Goal: Task Accomplishment & Management: Use online tool/utility

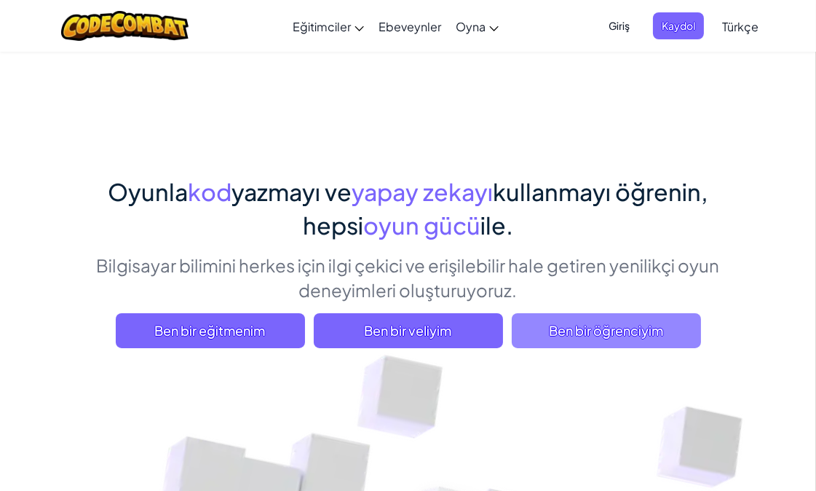
click at [598, 338] on span "Ben bir öğrenciyim" at bounding box center [606, 330] width 189 height 35
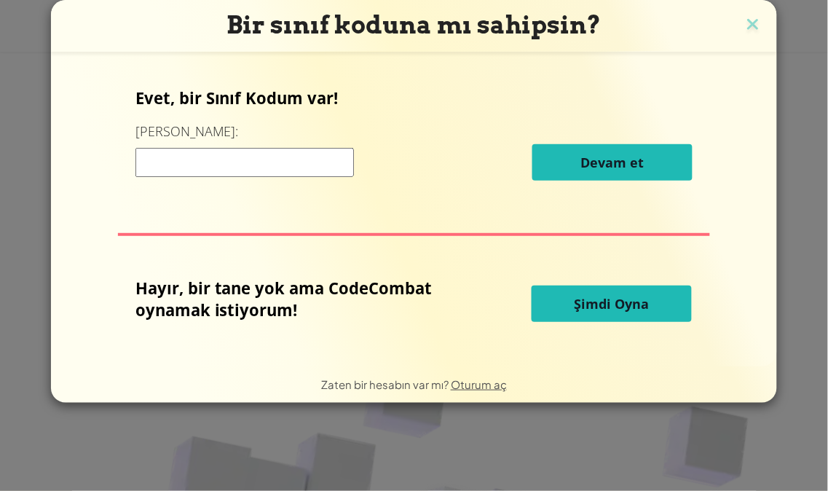
click at [150, 285] on p "Hayır, bir tane yok ama CodeCombat oynamak istiyorum!" at bounding box center [296, 299] width 323 height 44
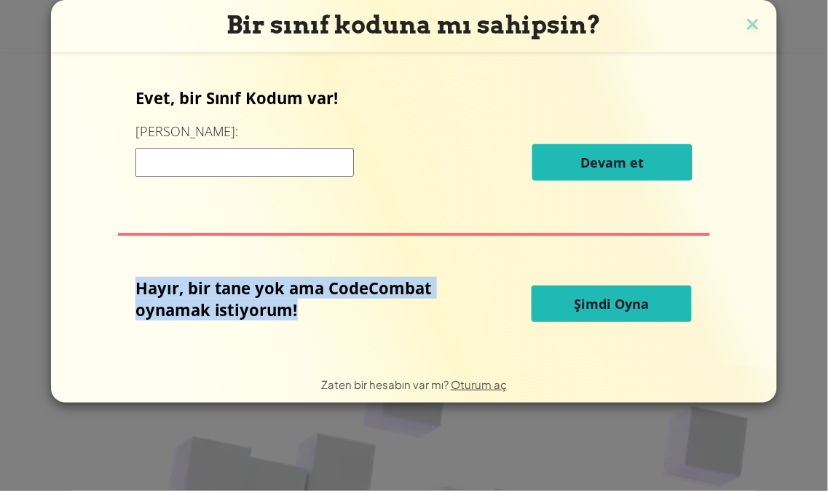
drag, startPoint x: 150, startPoint y: 285, endPoint x: 408, endPoint y: 315, distance: 259.5
click at [408, 315] on p "Hayır, bir tane yok ama CodeCombat oynamak istiyorum!" at bounding box center [296, 299] width 323 height 44
click at [413, 315] on p "Hayır, bir tane yok ama CodeCombat oynamak istiyorum!" at bounding box center [296, 299] width 323 height 44
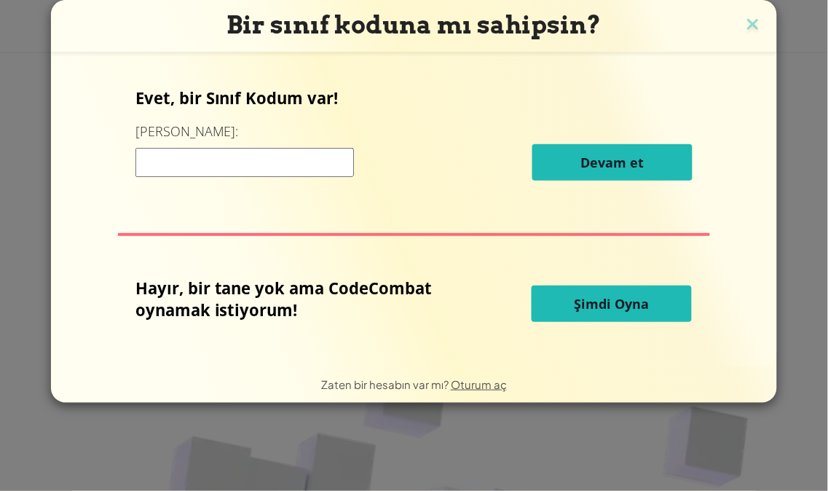
click at [600, 309] on span "Şimdi Oyna" at bounding box center [611, 303] width 75 height 17
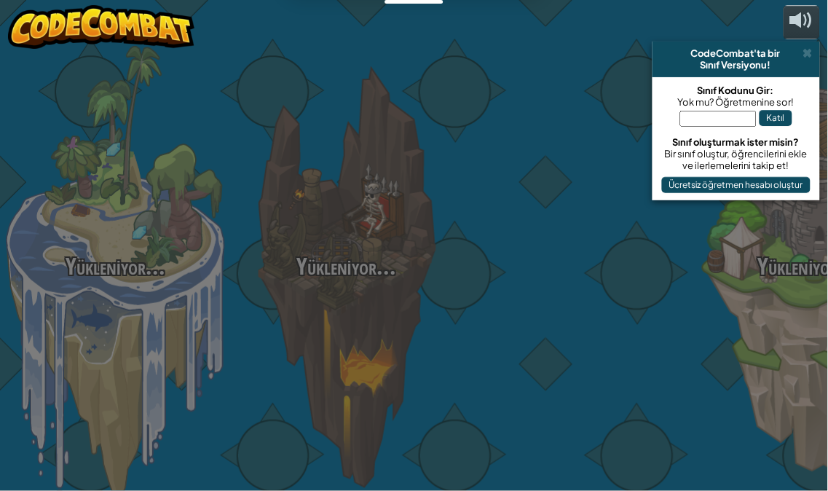
select select "tr"
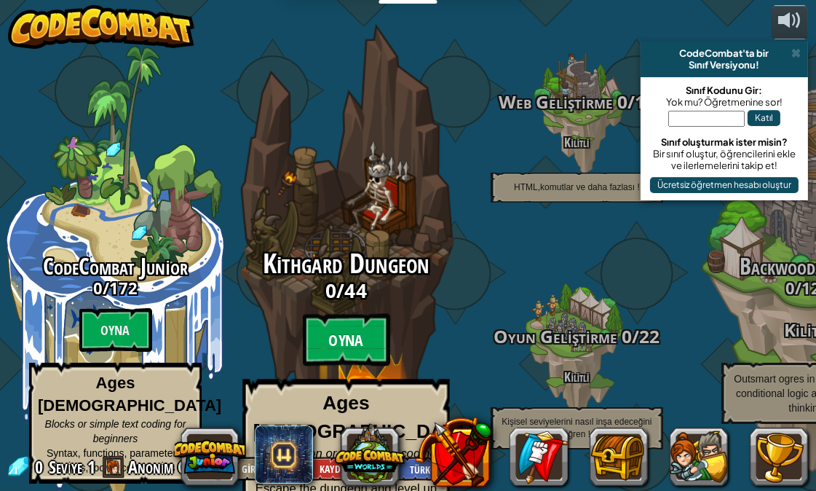
scroll to position [1, 0]
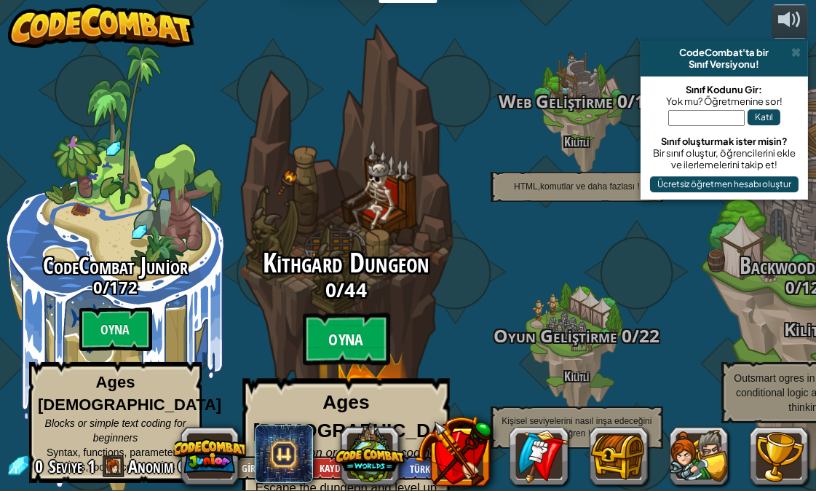
click at [344, 324] on btn "Oyna" at bounding box center [346, 339] width 87 height 52
select select "tr"
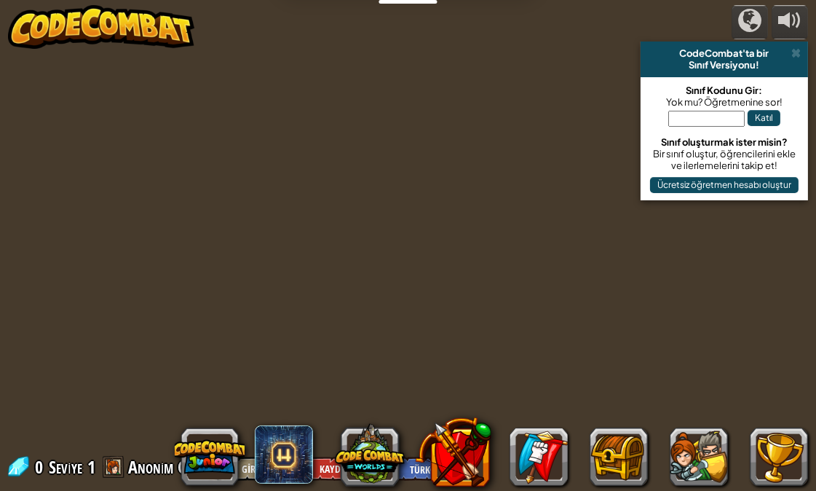
select select "tr"
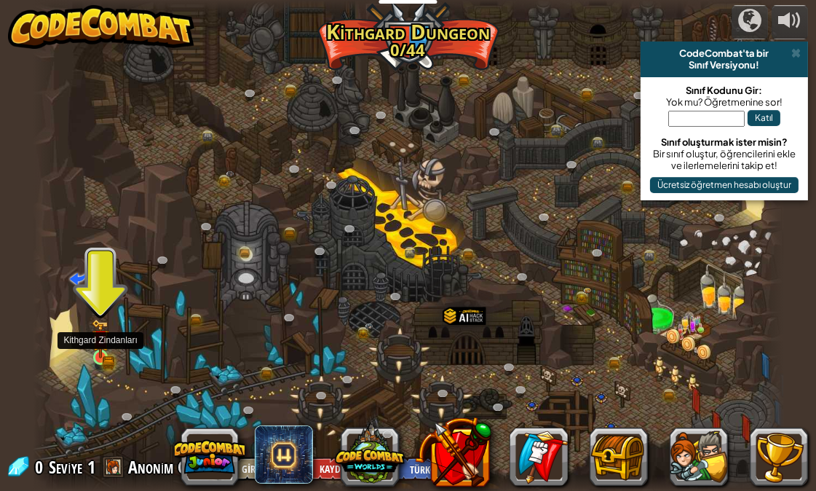
click at [98, 353] on img at bounding box center [101, 339] width 18 height 40
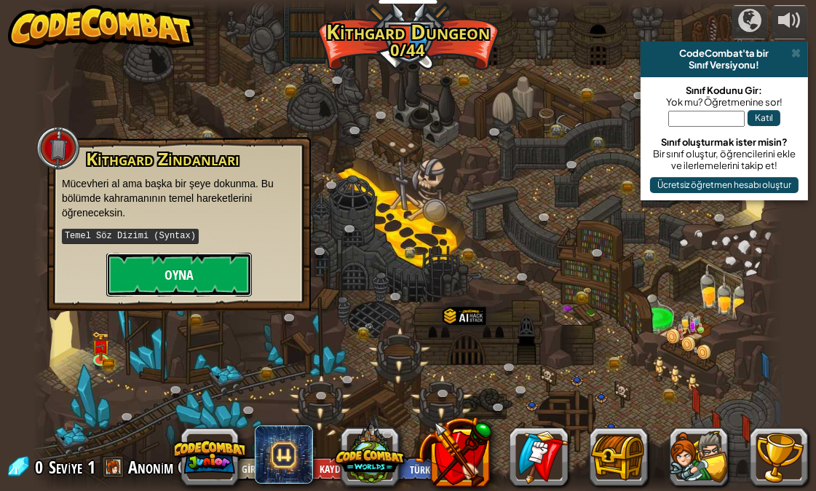
click at [173, 270] on button "Oyna" at bounding box center [179, 275] width 146 height 44
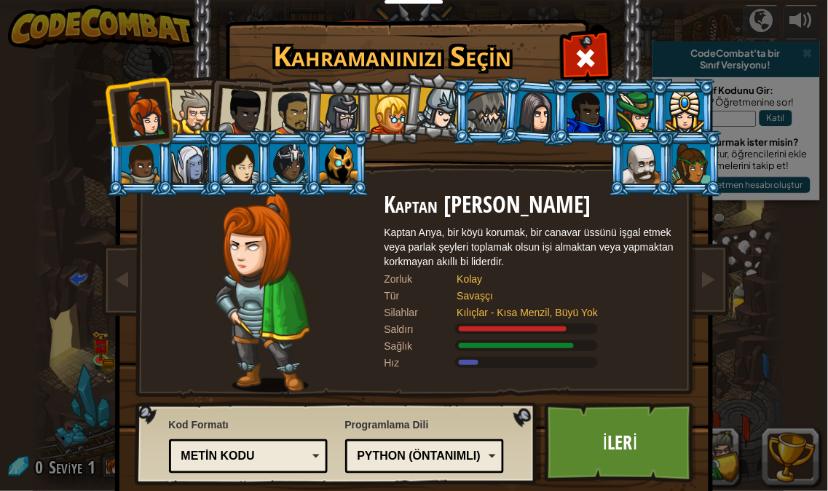
click at [483, 453] on div "Python (Öntanımlı)" at bounding box center [424, 456] width 140 height 23
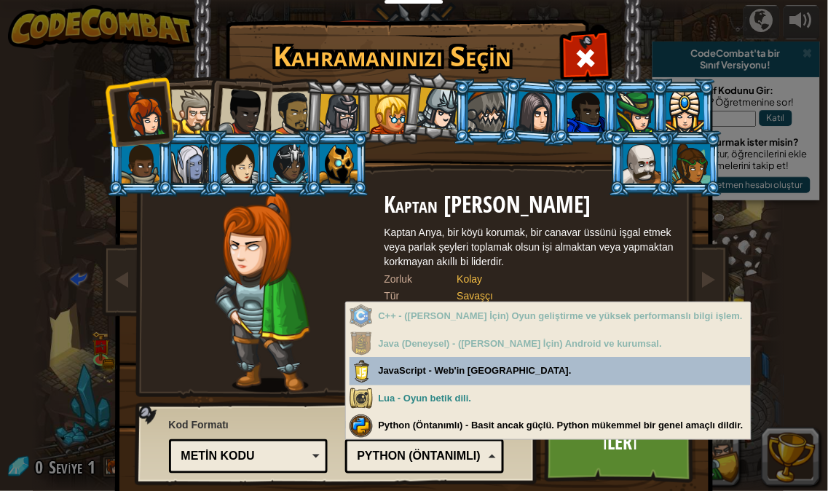
click at [474, 448] on div "Python (Öntanımlı)" at bounding box center [420, 456] width 126 height 17
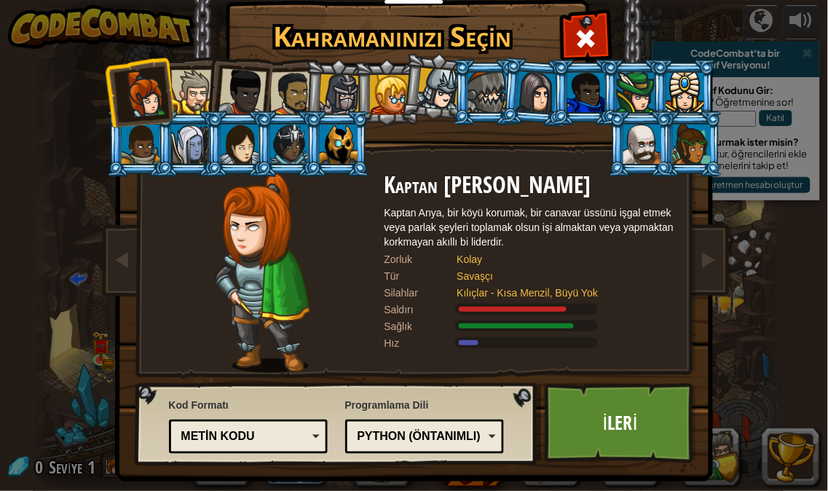
scroll to position [31, 0]
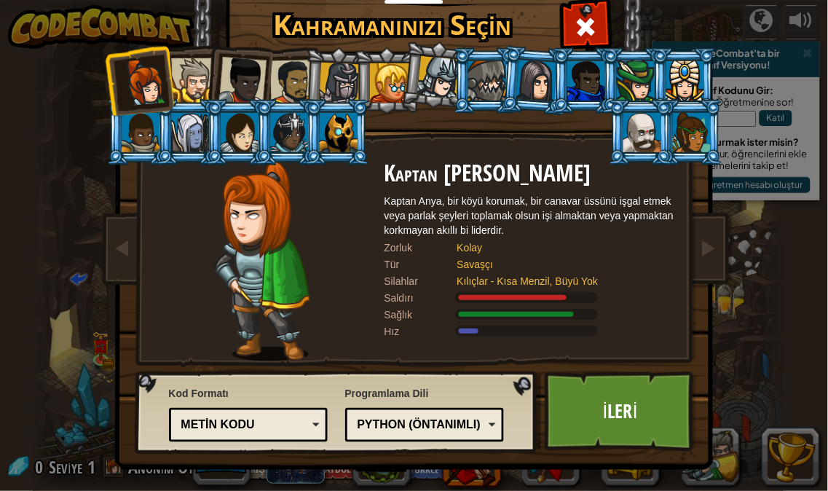
click at [264, 418] on div "Metin kodu" at bounding box center [244, 424] width 126 height 17
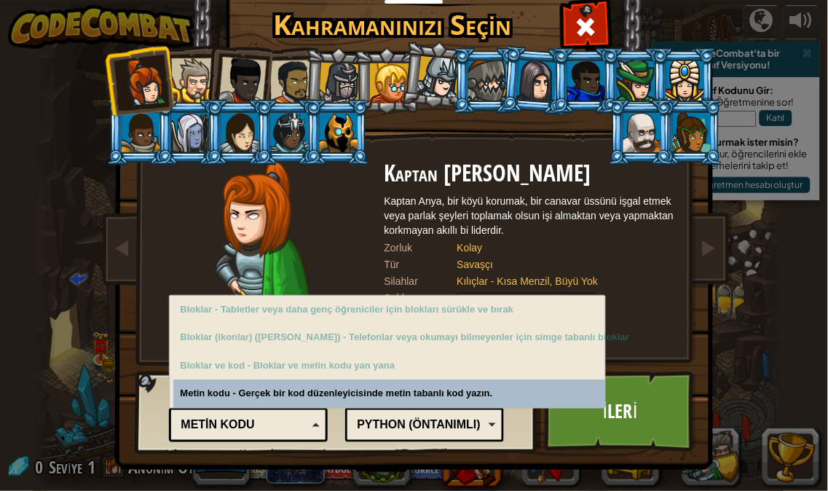
click at [279, 428] on div "Metin kodu" at bounding box center [244, 424] width 126 height 17
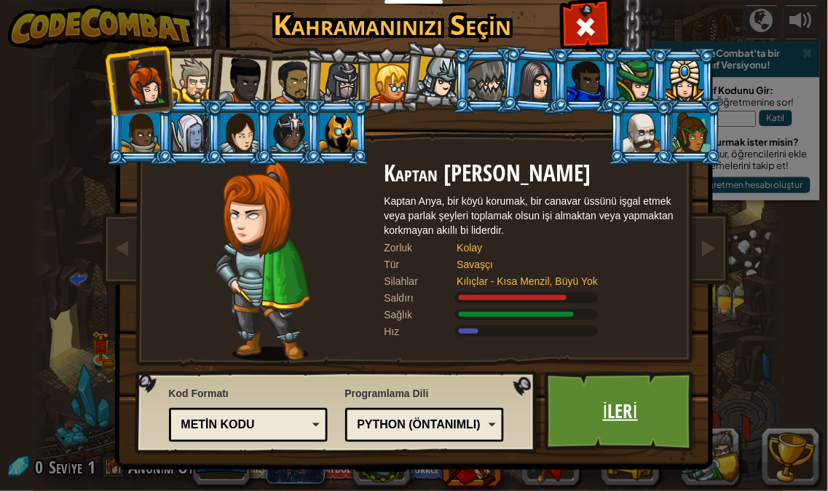
click at [635, 404] on link "İleri" at bounding box center [620, 411] width 152 height 80
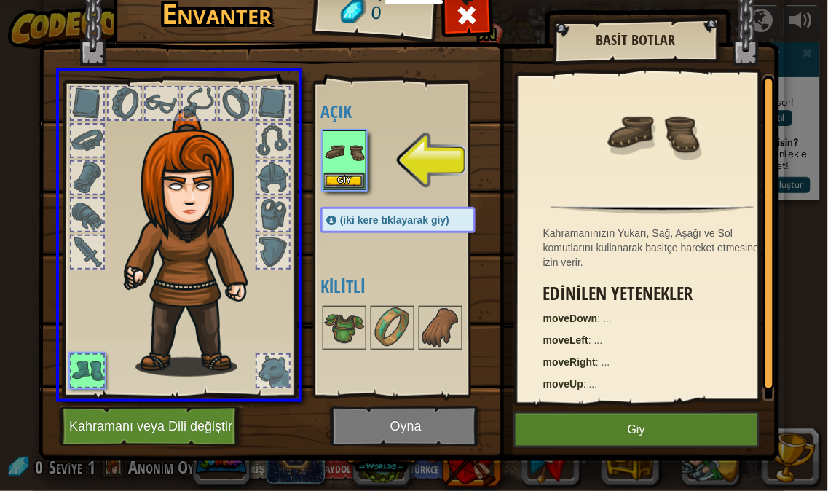
drag, startPoint x: 348, startPoint y: 164, endPoint x: 239, endPoint y: 271, distance: 152.9
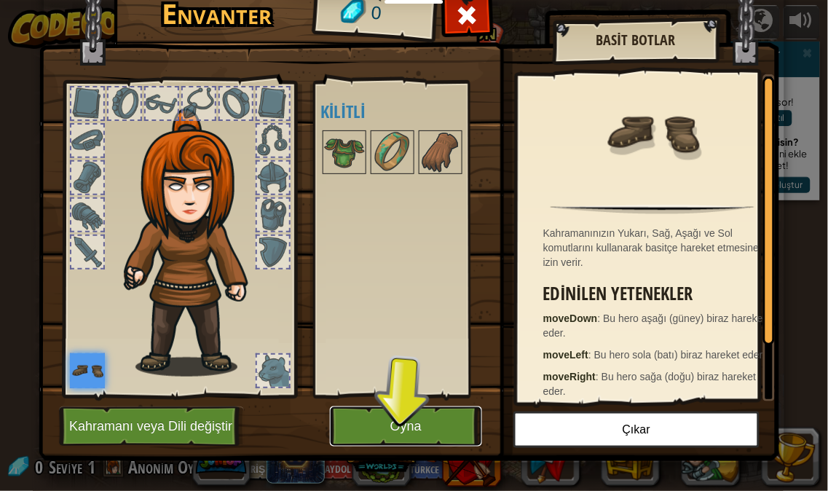
click at [413, 413] on button "Oyna" at bounding box center [406, 426] width 152 height 40
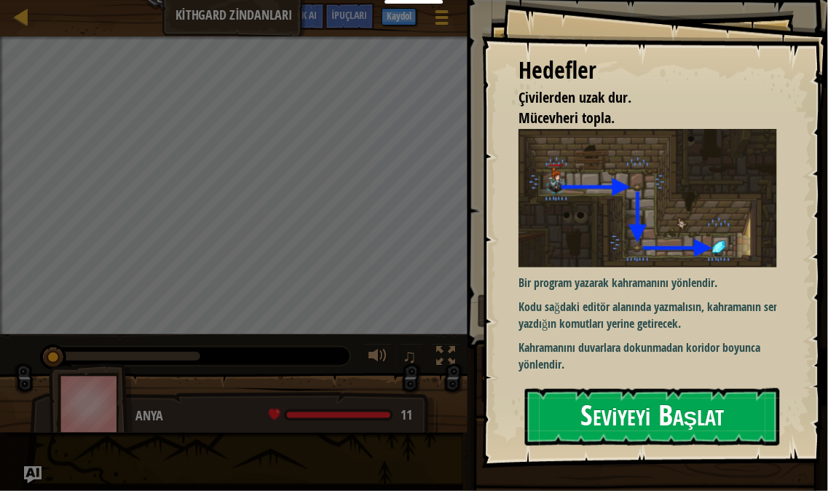
click at [630, 409] on button "Seviyeyi Başlat" at bounding box center [652, 416] width 255 height 57
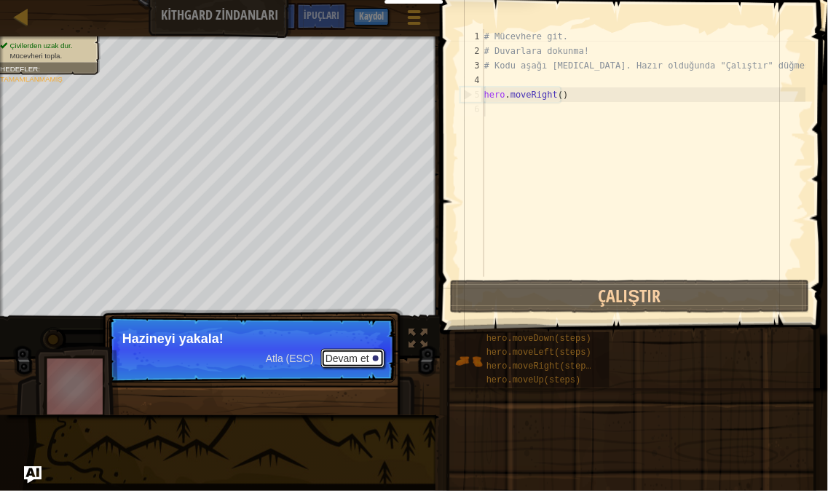
click at [352, 357] on button "Devam et" at bounding box center [352, 358] width 63 height 19
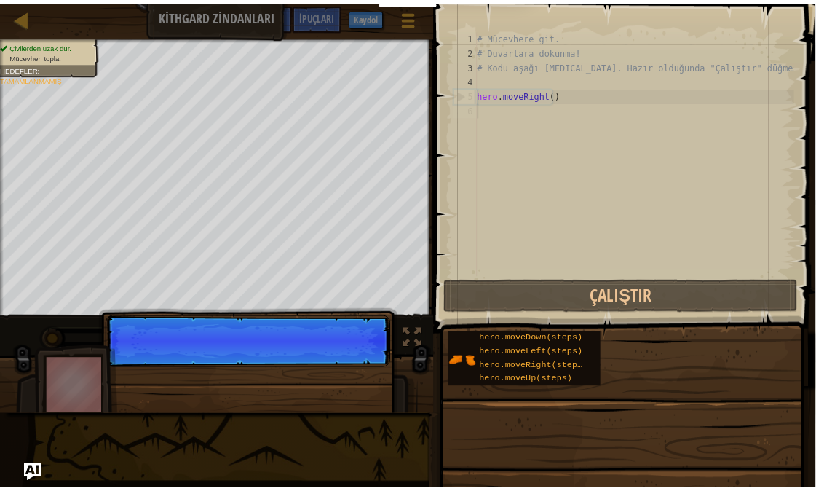
scroll to position [6, 0]
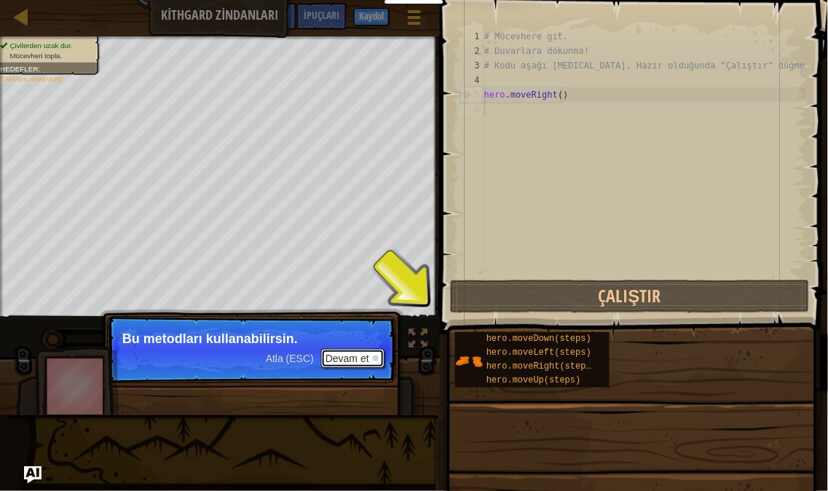
click at [352, 362] on button "Devam et" at bounding box center [352, 358] width 63 height 19
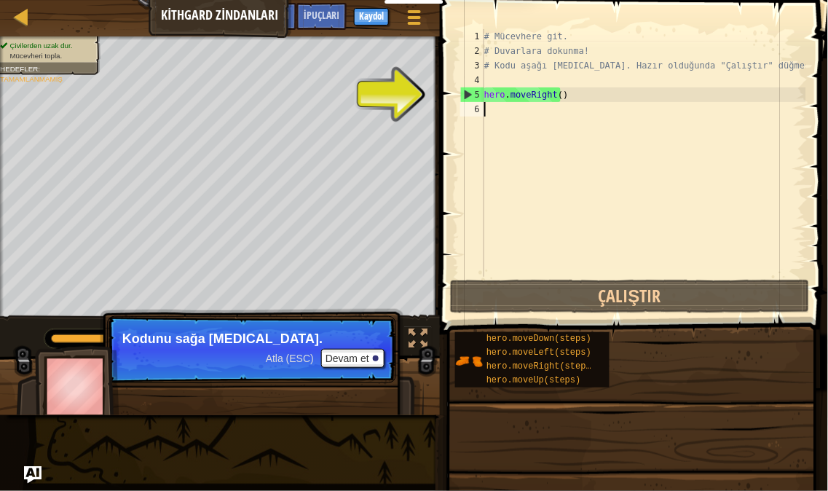
click at [544, 108] on div "# Mücevhere git. # Duvarlara dokunma! # Kodu aşağı [MEDICAL_DATA]. Hazır olduğu…" at bounding box center [643, 167] width 325 height 277
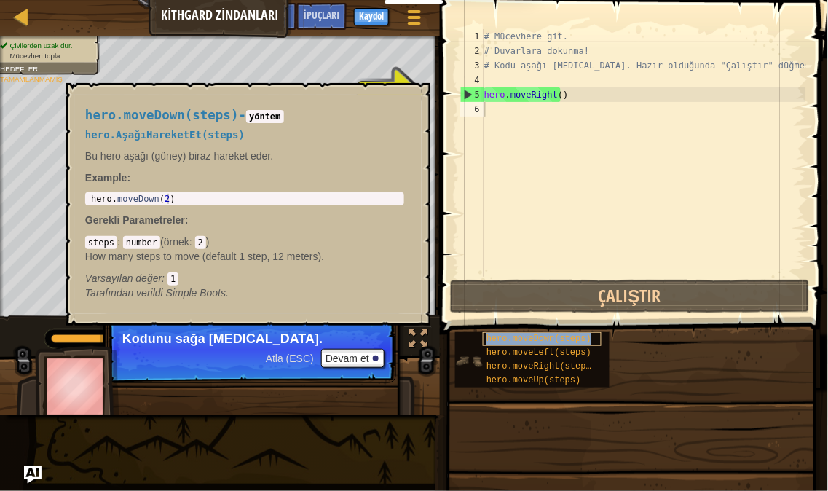
click at [563, 339] on span "hero.moveDown(steps)" at bounding box center [538, 338] width 105 height 10
click at [576, 142] on div "# Mücevhere git. # Duvarlara dokunma! # Kodu aşağı [MEDICAL_DATA]. Hazır olduğu…" at bounding box center [643, 167] width 325 height 277
click at [546, 103] on div "# Mücevhere git. # Duvarlara dokunma! # Kodu aşağı [MEDICAL_DATA]. Hazır olduğu…" at bounding box center [643, 167] width 325 height 277
click at [416, 96] on button "×" at bounding box center [414, 100] width 12 height 20
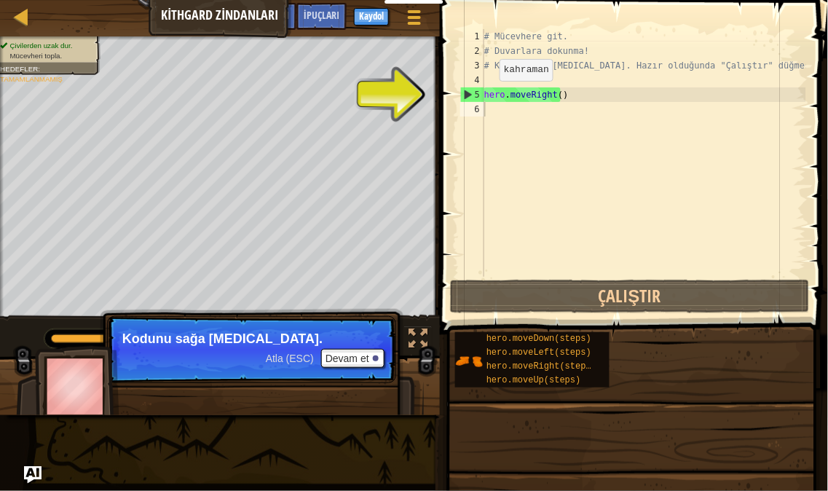
click at [346, 372] on p "Atla (ESC) [PERSON_NAME] et Kodunu sağa [MEDICAL_DATA]." at bounding box center [251, 349] width 289 height 67
click at [348, 360] on button "Devam et" at bounding box center [352, 358] width 63 height 19
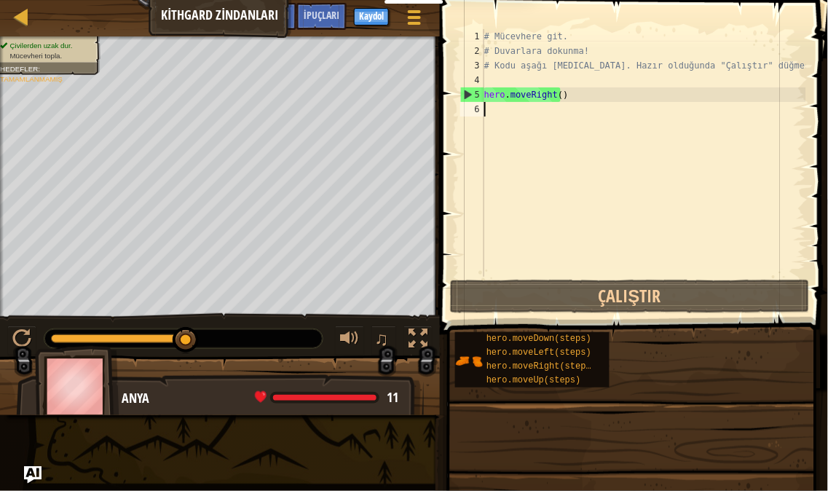
click at [612, 117] on div "# Mücevhere git. # Duvarlara dokunma! # Kodu aşağı [MEDICAL_DATA]. Hazır olduğu…" at bounding box center [643, 167] width 325 height 277
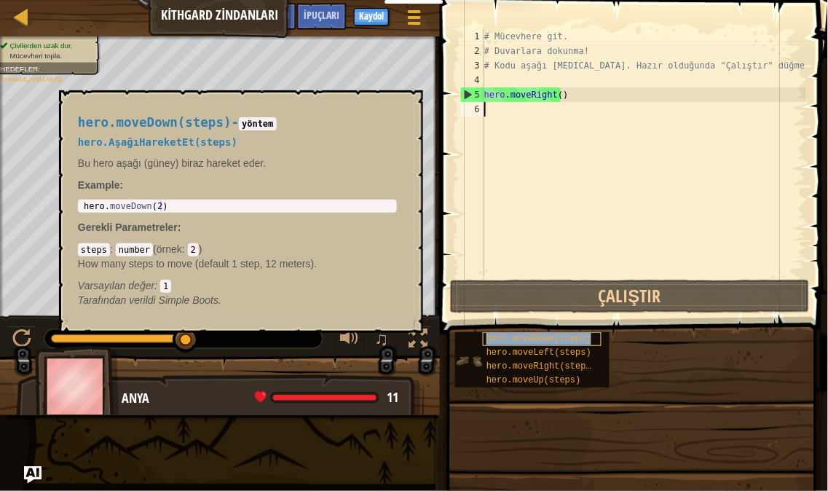
click at [574, 344] on span "hero.moveDown(steps)" at bounding box center [538, 338] width 105 height 10
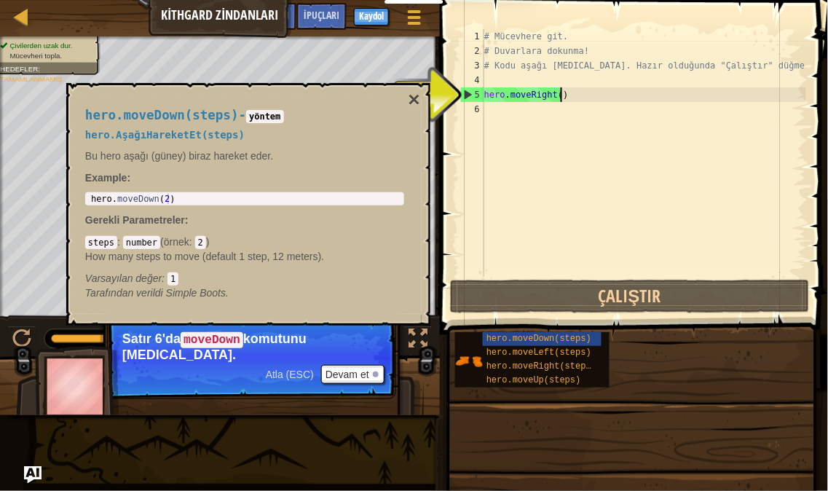
click at [619, 90] on div "# Mücevhere git. # Duvarlara dokunma! # Kodu aşağı [MEDICAL_DATA]. Hazır olduğu…" at bounding box center [643, 167] width 325 height 277
type textarea "hero.moveRight()"
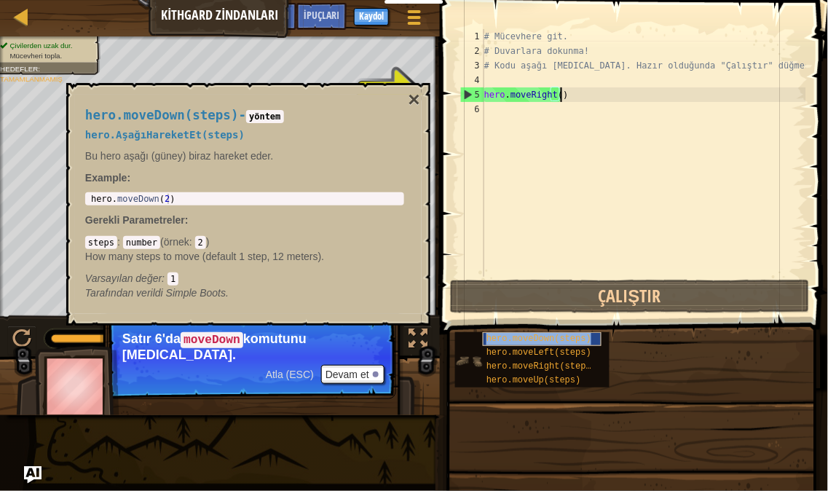
click at [552, 338] on span "hero.moveDown(steps)" at bounding box center [538, 338] width 105 height 10
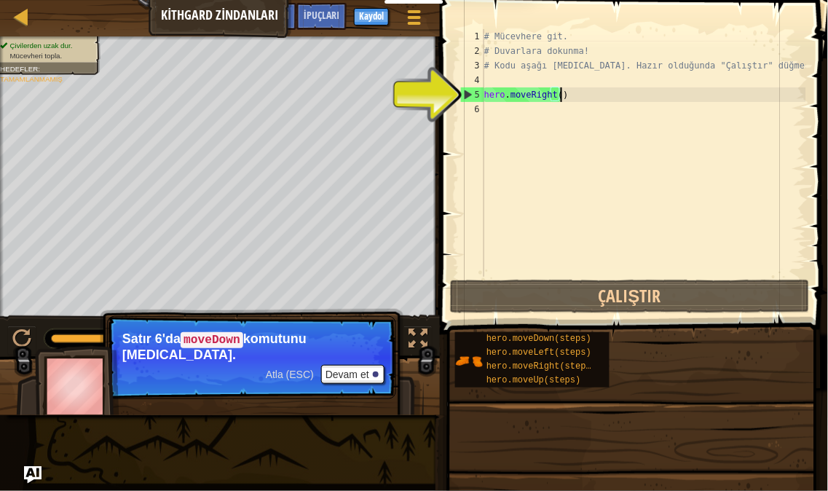
click at [531, 135] on div "# Mücevhere git. # Duvarlara dokunma! # Kodu aşağı [MEDICAL_DATA]. Hazır olduğu…" at bounding box center [643, 167] width 325 height 277
click at [519, 100] on div "# Mücevhere git. # Duvarlara dokunma! # Kodu aşağı [MEDICAL_DATA]. Hazır olduğu…" at bounding box center [643, 167] width 325 height 277
type textarea "hero.moveRight()"
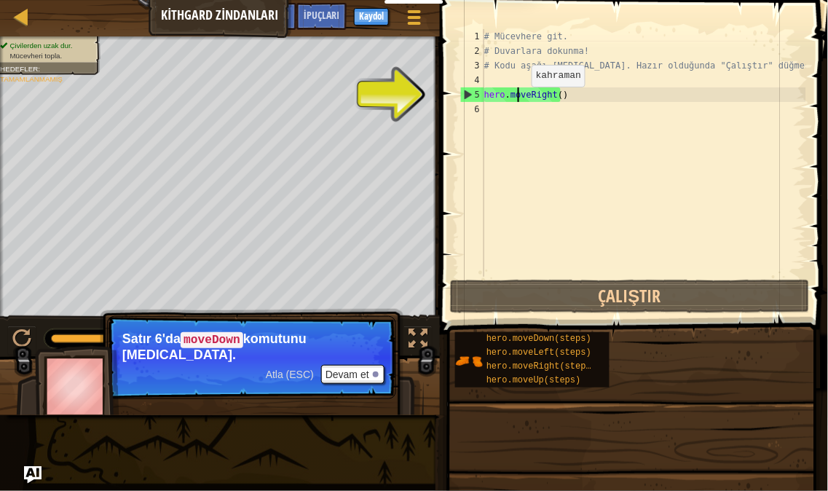
click at [519, 100] on div "# Mücevhere git. # Duvarlara dokunma! # Kodu aşağı [MEDICAL_DATA]. Hazır olduğu…" at bounding box center [643, 167] width 325 height 277
click at [554, 270] on div "# Mücevhere git. # Duvarlara dokunma! # Kodu aşağı [MEDICAL_DATA]. Hazır olduğu…" at bounding box center [643, 167] width 325 height 277
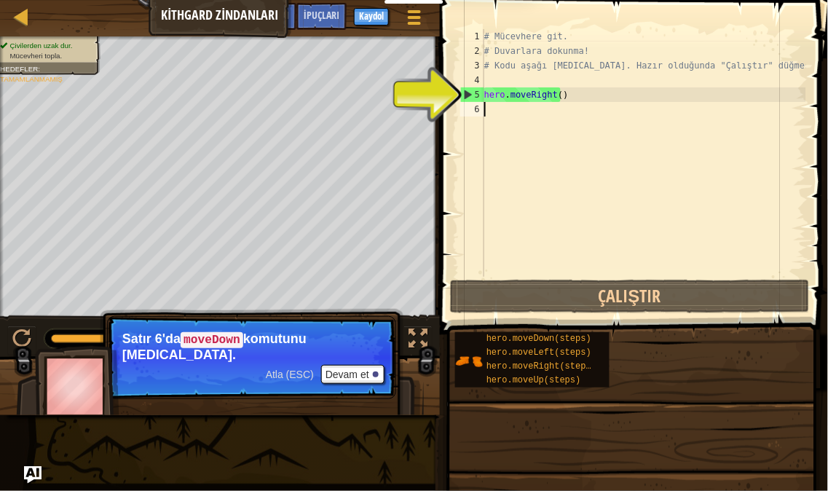
click at [548, 168] on div "# Mücevhere git. # Duvarlara dokunma! # Kodu aşağı [MEDICAL_DATA]. Hazır olduğu…" at bounding box center [643, 167] width 325 height 277
click at [521, 114] on div "# Mücevhere git. # Duvarlara dokunma! # Kodu aşağı [MEDICAL_DATA]. Hazır olduğu…" at bounding box center [643, 167] width 325 height 277
click at [459, 96] on div "1 2 3 4 5 6 # Mücevhere git. # Duvarlara dokunma! # Kodu aşağı [MEDICAL_DATA]. …" at bounding box center [631, 152] width 349 height 247
click at [467, 96] on div "5" at bounding box center [472, 94] width 23 height 15
type textarea "hero.moveRight()"
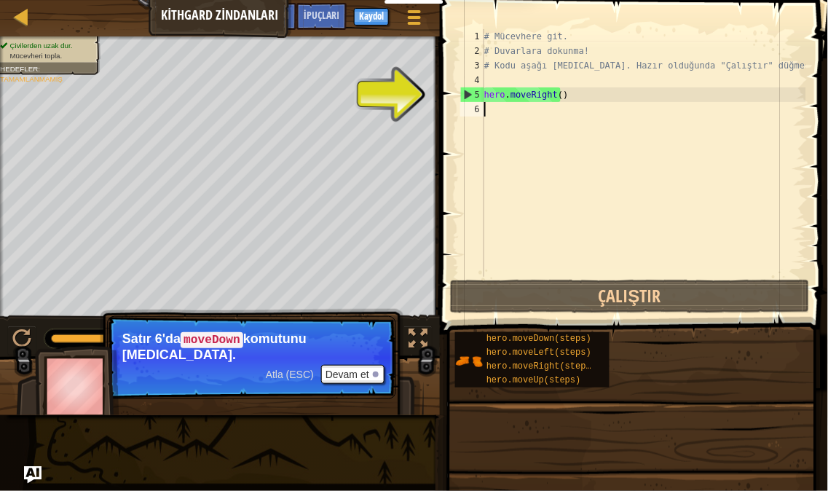
click at [568, 245] on div "# Mücevhere git. # Duvarlara dokunma! # Kodu aşağı [MEDICAL_DATA]. Hazır olduğu…" at bounding box center [643, 167] width 325 height 277
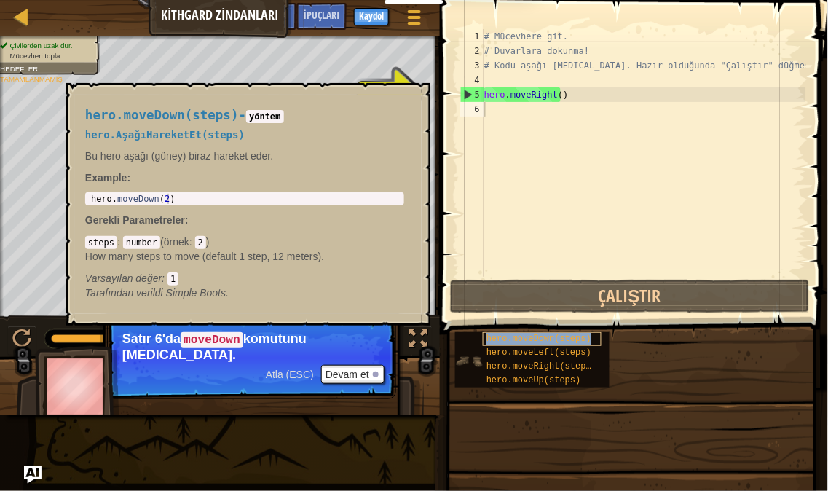
click at [576, 343] on span "hero.moveDown(steps)" at bounding box center [538, 338] width 105 height 10
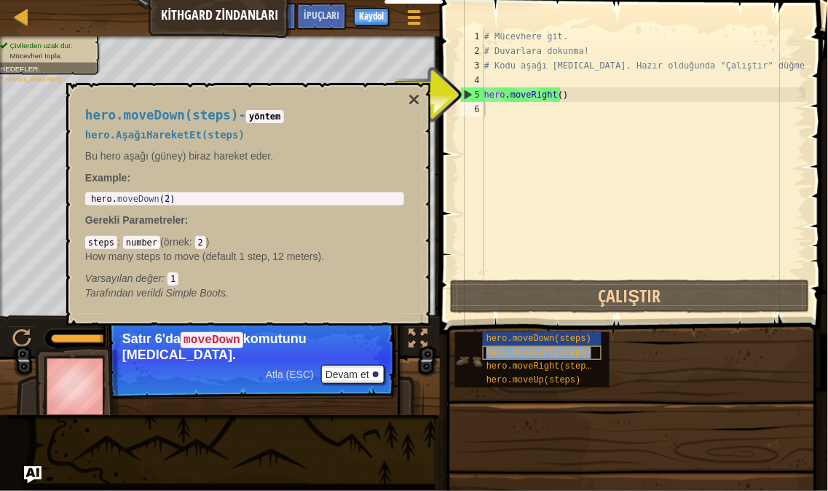
click at [587, 355] on div "hero.moveLeft(steps)" at bounding box center [542, 353] width 119 height 14
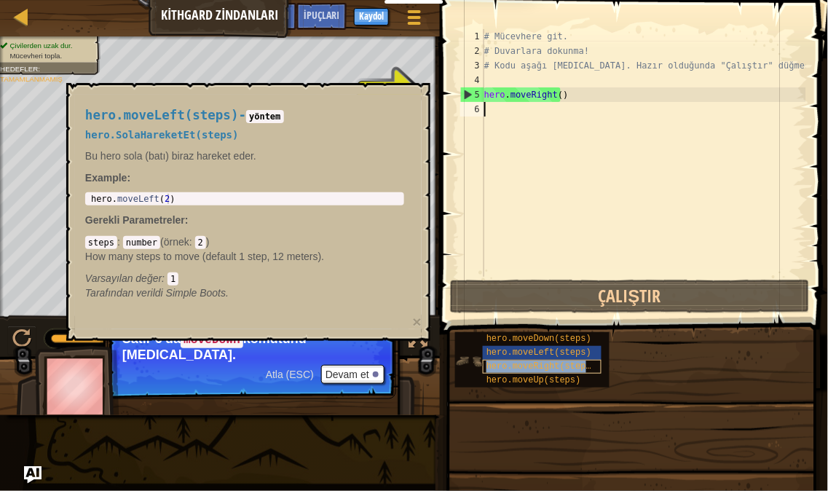
click at [587, 362] on span "hero.moveRight(steps)" at bounding box center [541, 366] width 110 height 10
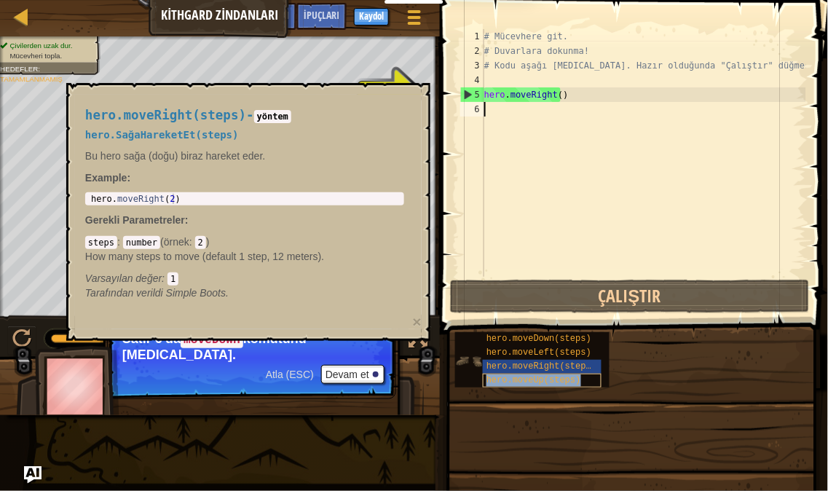
click at [566, 384] on span "hero.moveUp(steps)" at bounding box center [533, 380] width 95 height 10
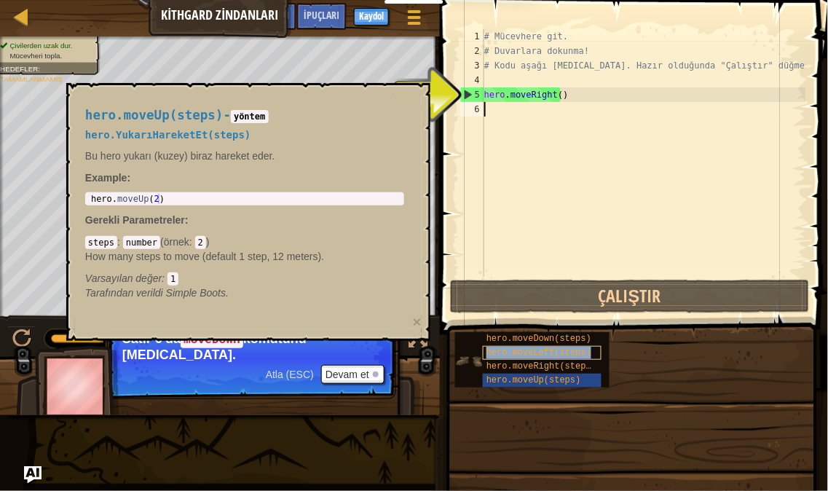
click at [573, 347] on span "hero.moveLeft(steps)" at bounding box center [538, 352] width 105 height 10
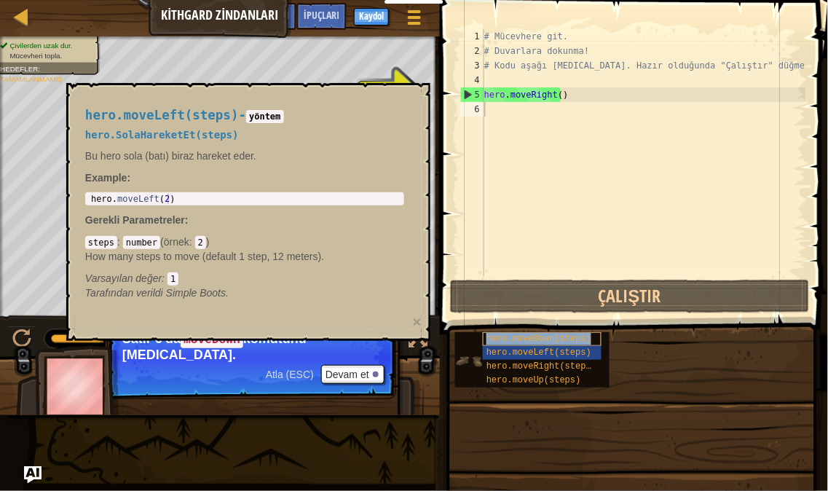
click at [575, 337] on span "hero.moveDown(steps)" at bounding box center [538, 338] width 105 height 10
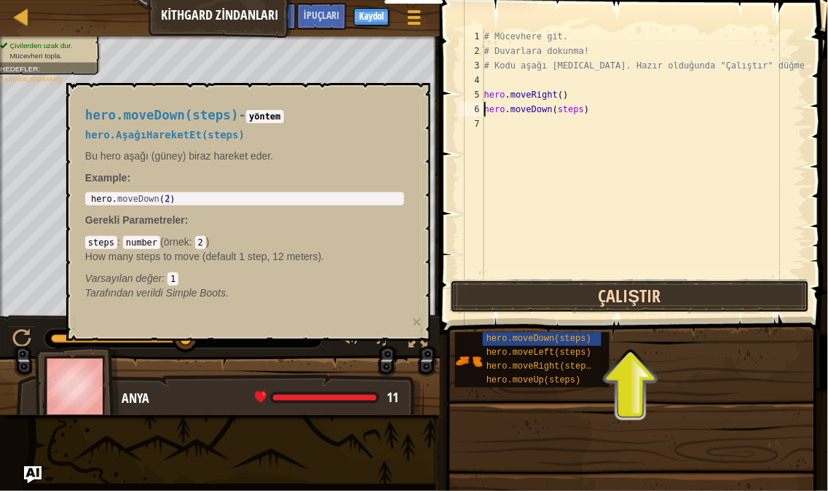
click at [631, 296] on button "Çalıştır" at bounding box center [630, 295] width 360 height 33
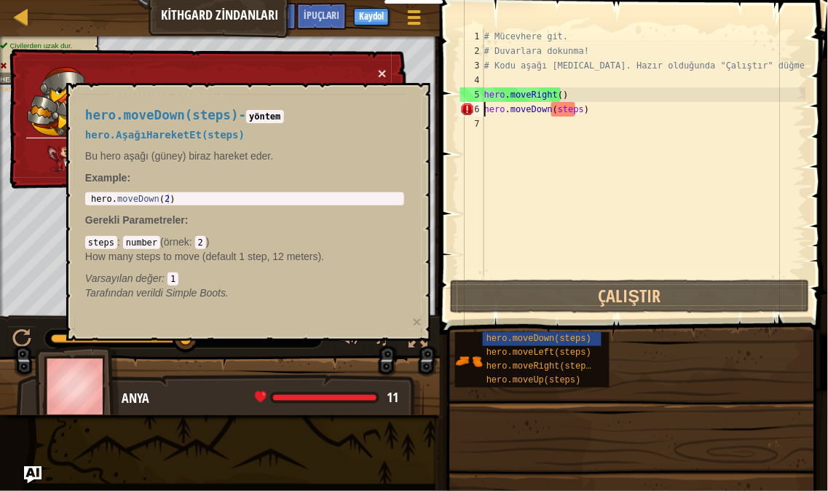
click at [568, 107] on div "# Mücevhere git. # Duvarlara dokunma! # Kodu aşağı [MEDICAL_DATA]. Hazır olduğu…" at bounding box center [643, 167] width 325 height 277
type textarea "hero.moveDown()"
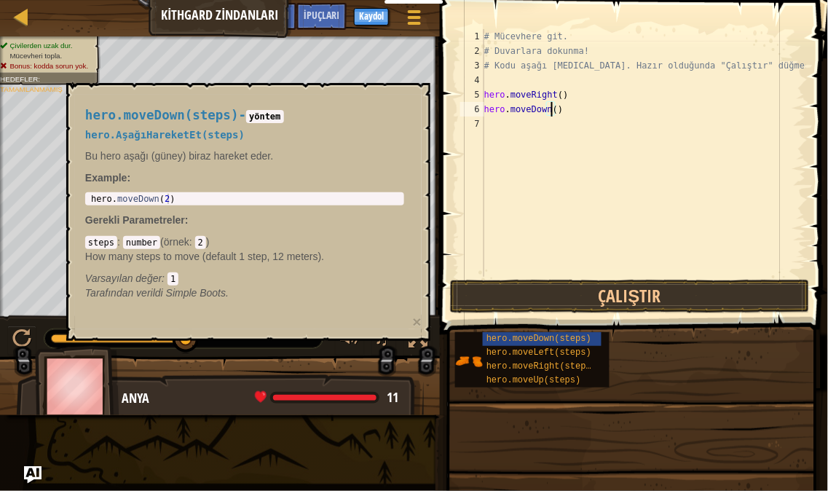
click at [398, 380] on div "Anya 11 x: 18 y: 18 No target" at bounding box center [220, 434] width 408 height 121
click at [613, 130] on div "# Mücevhere git. # Duvarlara dokunma! # Kodu aşağı [MEDICAL_DATA]. Hazır olduğu…" at bounding box center [643, 167] width 325 height 277
click at [614, 306] on button "Çalıştır" at bounding box center [630, 295] width 360 height 33
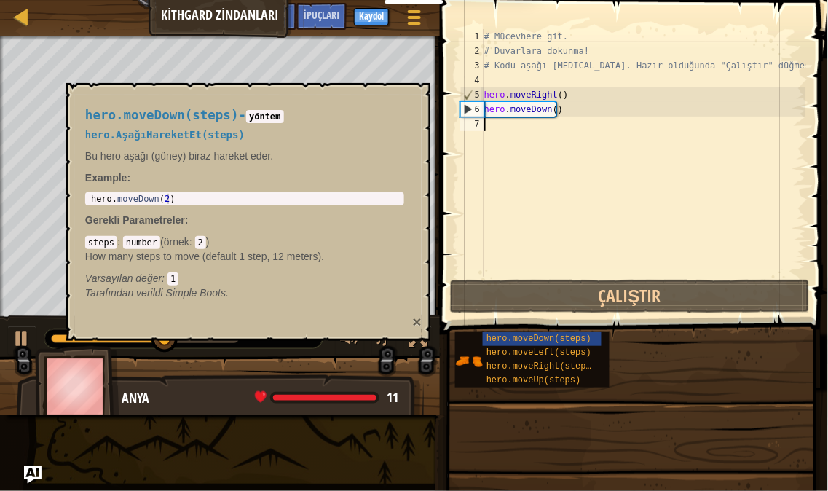
click at [419, 314] on button "×" at bounding box center [417, 321] width 9 height 15
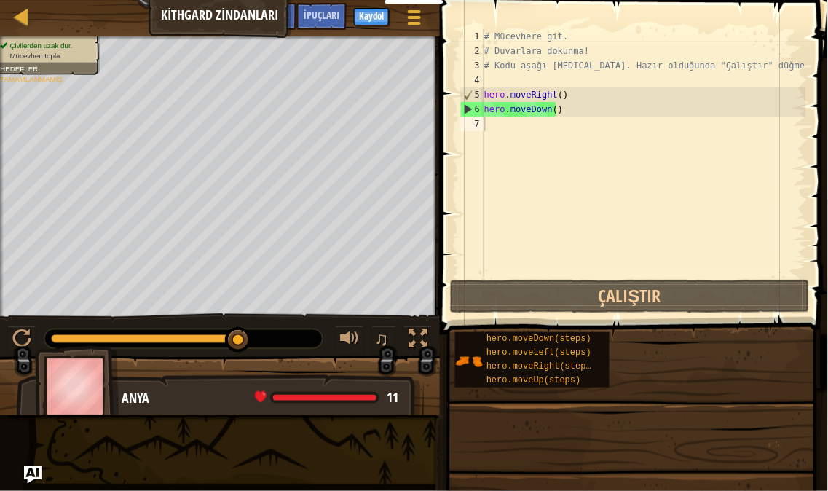
click at [539, 135] on div "# Mücevhere git. # Duvarlara dokunma! # Kodu aşağı [MEDICAL_DATA]. Hazır olduğu…" at bounding box center [643, 167] width 325 height 277
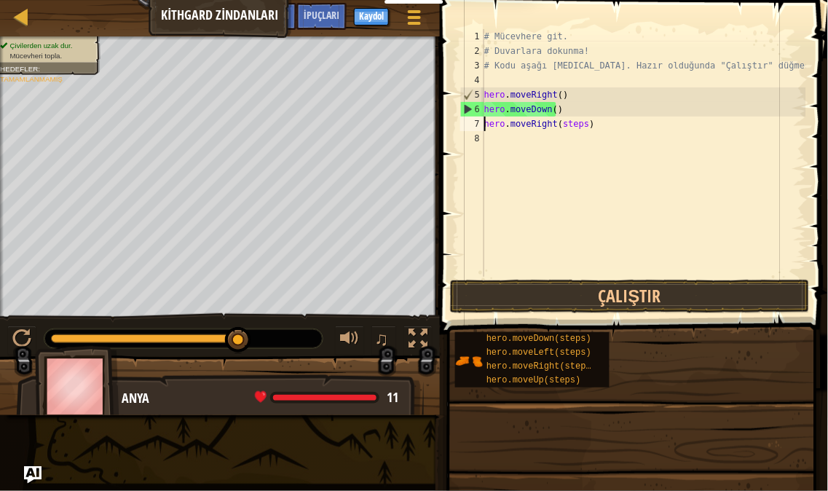
click at [609, 87] on div "# Mücevhere git. # Duvarlara dokunma! # Kodu aşağı [MEDICAL_DATA]. Hazır olduğu…" at bounding box center [643, 167] width 325 height 277
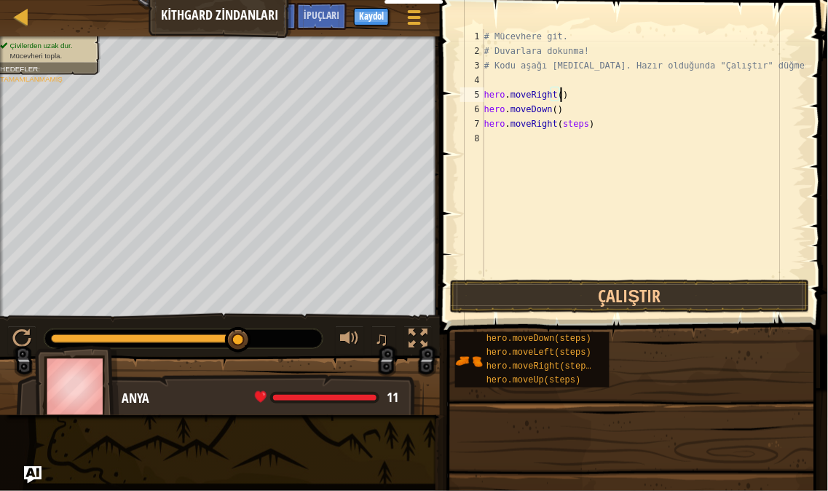
click at [573, 122] on div "# Mücevhere git. # Duvarlara dokunma! # Kodu aşağı [MEDICAL_DATA]. Hazır olduğu…" at bounding box center [643, 167] width 325 height 277
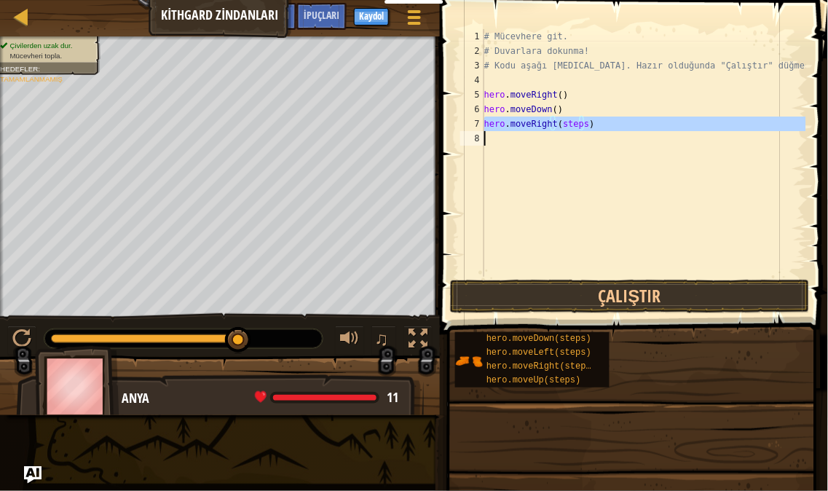
click at [573, 122] on div "# Mücevhere git. # Duvarlara dokunma! # Kodu aşağı [MEDICAL_DATA]. Hazır olduğu…" at bounding box center [643, 167] width 325 height 277
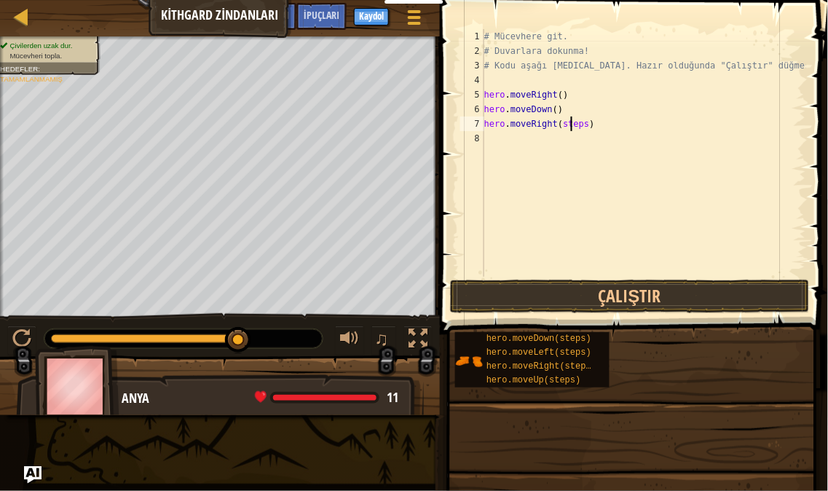
click at [573, 122] on div "# Mücevhere git. # Duvarlara dokunma! # Kodu aşağı [MEDICAL_DATA]. Hazır olduğu…" at bounding box center [643, 167] width 325 height 277
click at [577, 128] on div "# Mücevhere git. # Duvarlara dokunma! # Kodu aşağı [MEDICAL_DATA]. Hazır olduğu…" at bounding box center [643, 167] width 325 height 277
type textarea "hero.moveRight()"
click at [614, 138] on div "# Mücevhere git. # Duvarlara dokunma! # Kodu aşağı [MEDICAL_DATA]. Hazır olduğu…" at bounding box center [643, 167] width 325 height 277
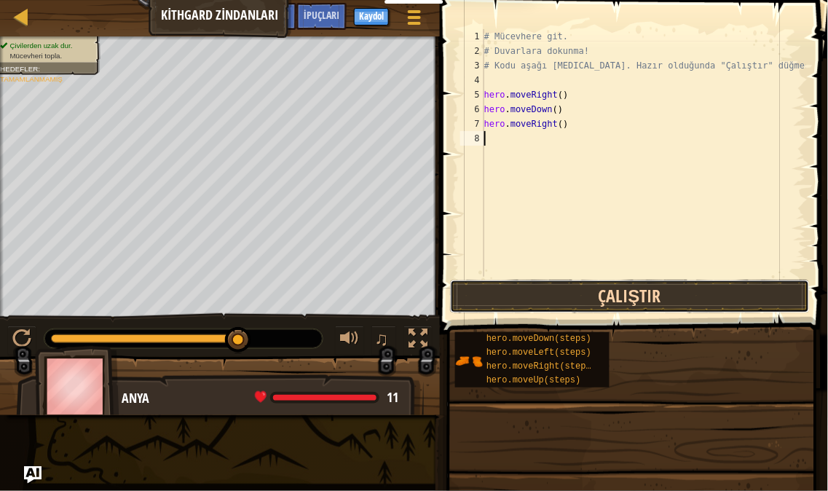
click at [624, 291] on button "Çalıştır" at bounding box center [630, 295] width 360 height 33
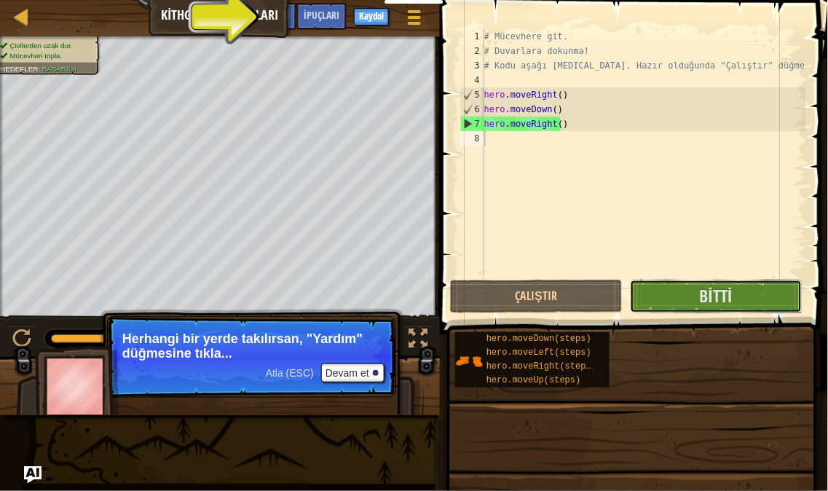
drag, startPoint x: 700, startPoint y: 292, endPoint x: 580, endPoint y: 234, distance: 133.5
click at [606, 237] on div "1 2 3 4 5 6 7 8 # Mücevhere git. # Duvarlara dokunma! # Kodu aşağı [MEDICAL_DAT…" at bounding box center [631, 195] width 392 height 377
click at [355, 372] on button "Devam et" at bounding box center [352, 372] width 63 height 19
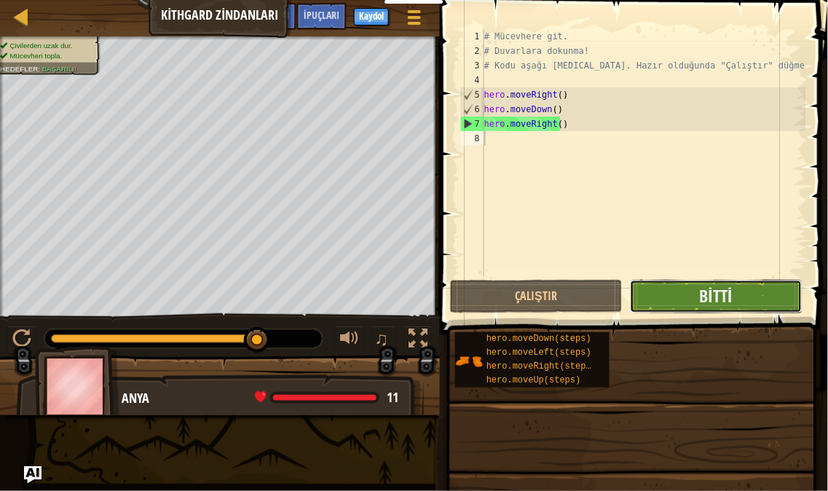
click at [761, 300] on button "Bitti" at bounding box center [716, 295] width 172 height 33
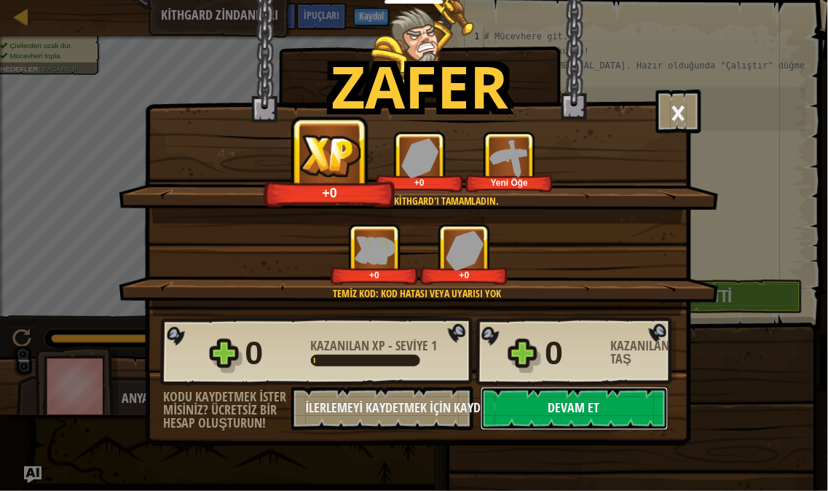
click at [536, 430] on button "Devam et" at bounding box center [574, 408] width 188 height 44
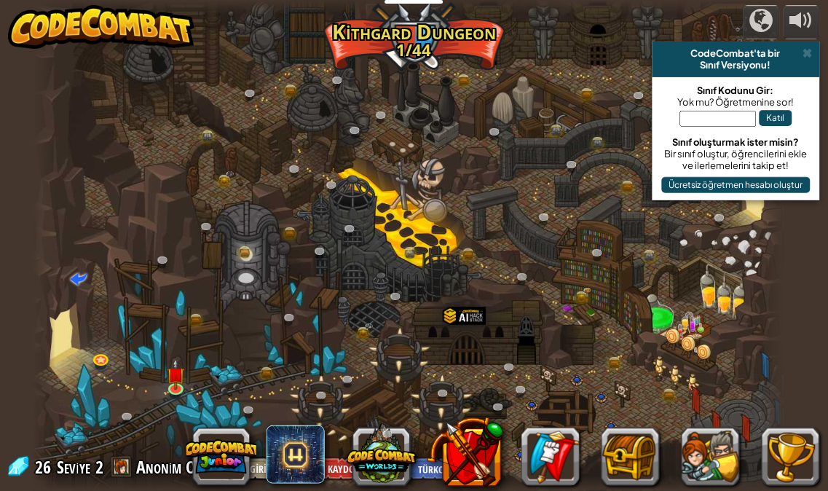
select select "tr"
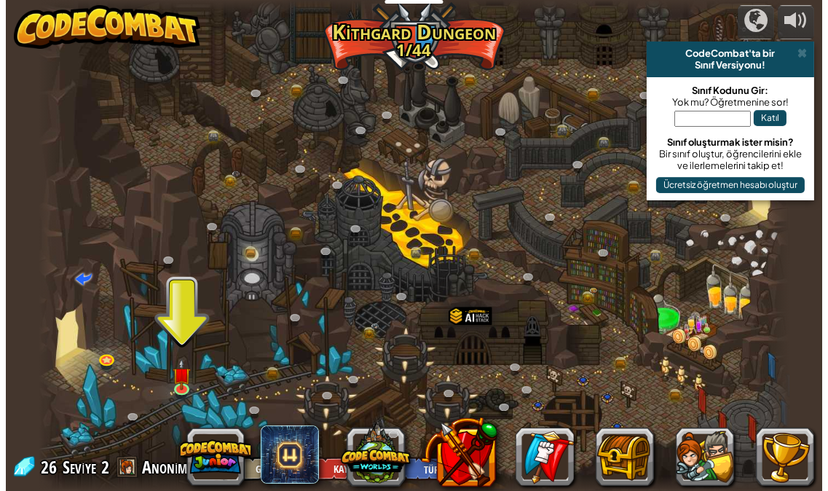
scroll to position [1, 0]
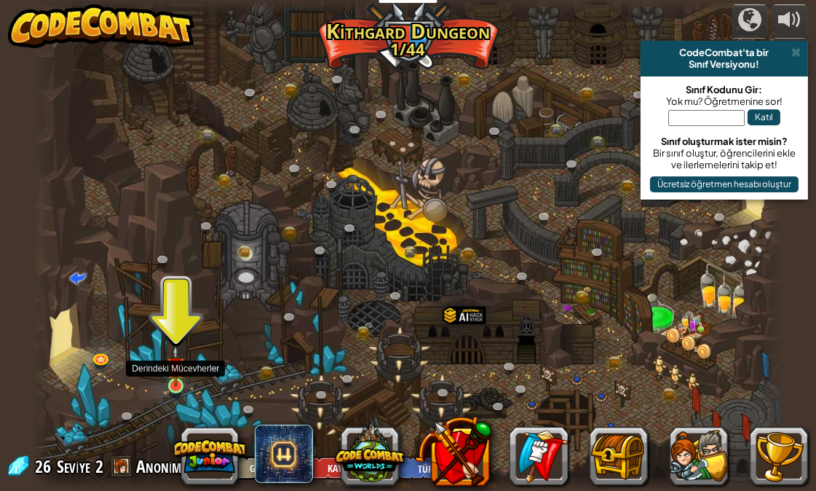
click at [173, 383] on img at bounding box center [176, 365] width 18 height 41
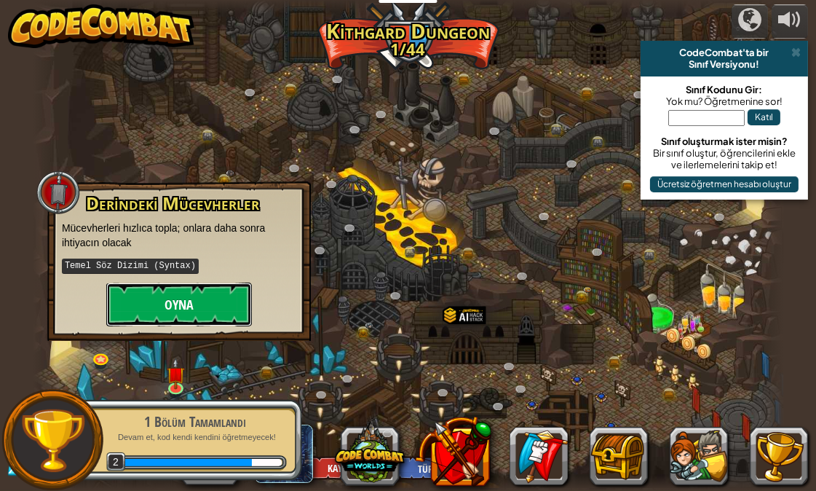
click at [217, 308] on button "Oyna" at bounding box center [179, 304] width 146 height 44
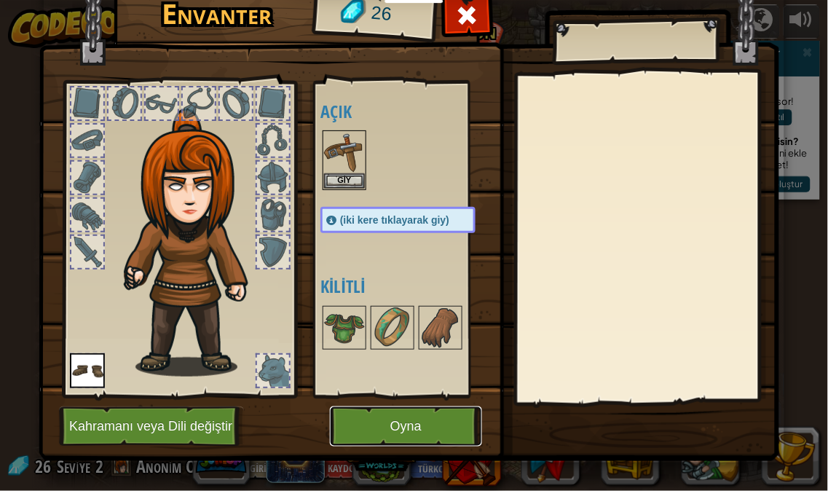
click at [386, 419] on button "Oyna" at bounding box center [406, 426] width 152 height 40
